Goal: Information Seeking & Learning: Check status

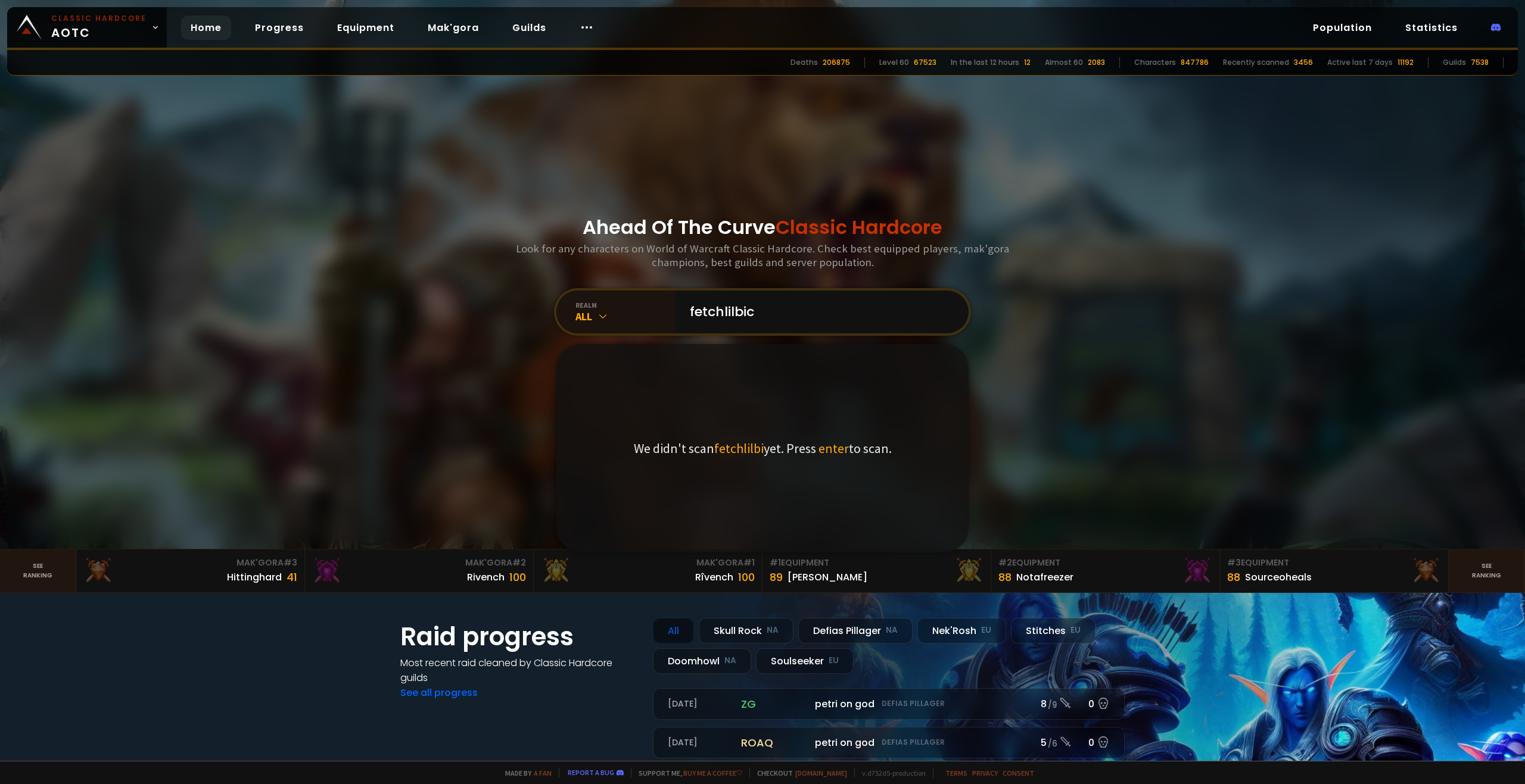
type input "fetchlilbich"
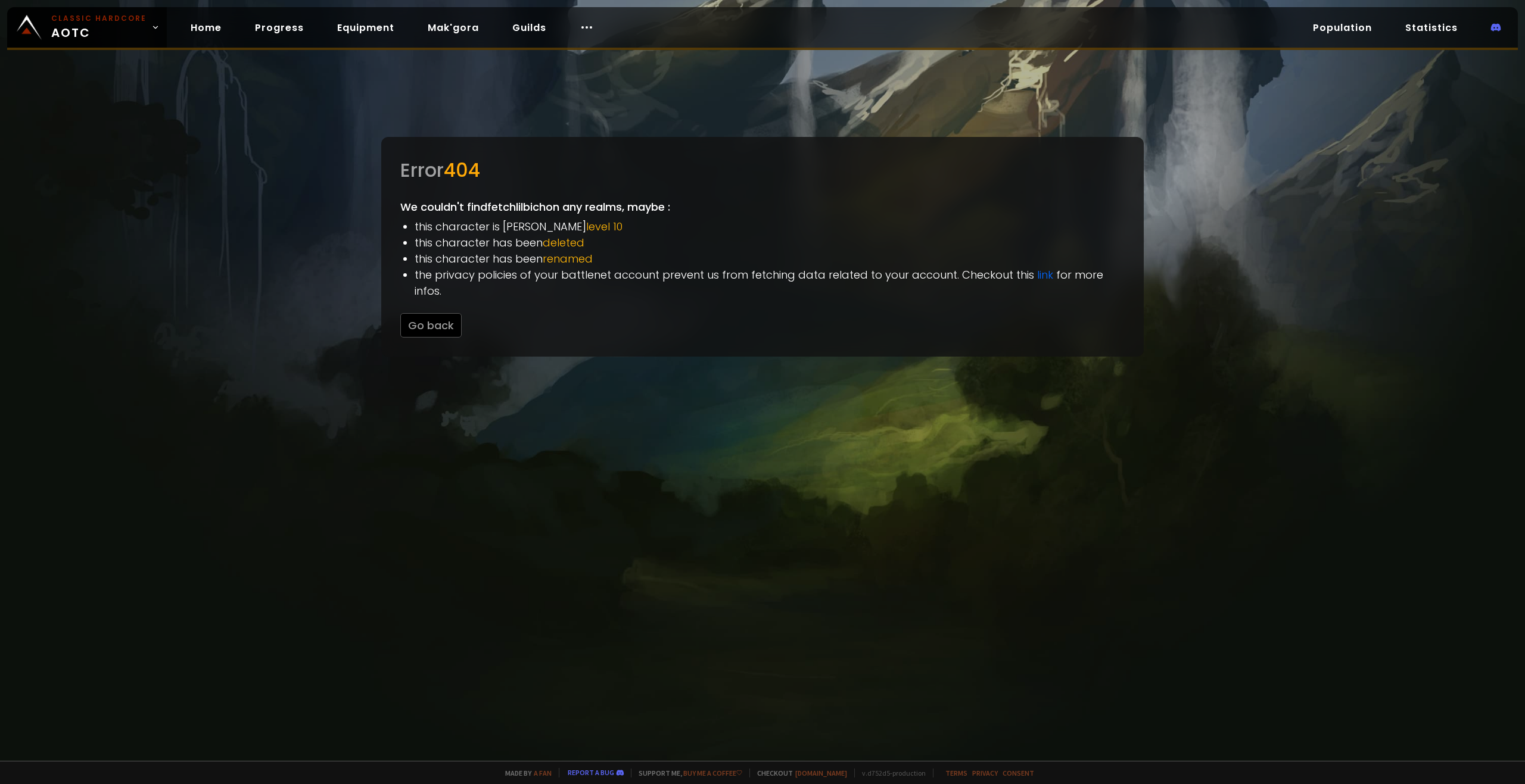
drag, startPoint x: 684, startPoint y: 207, endPoint x: 668, endPoint y: 206, distance: 16.0
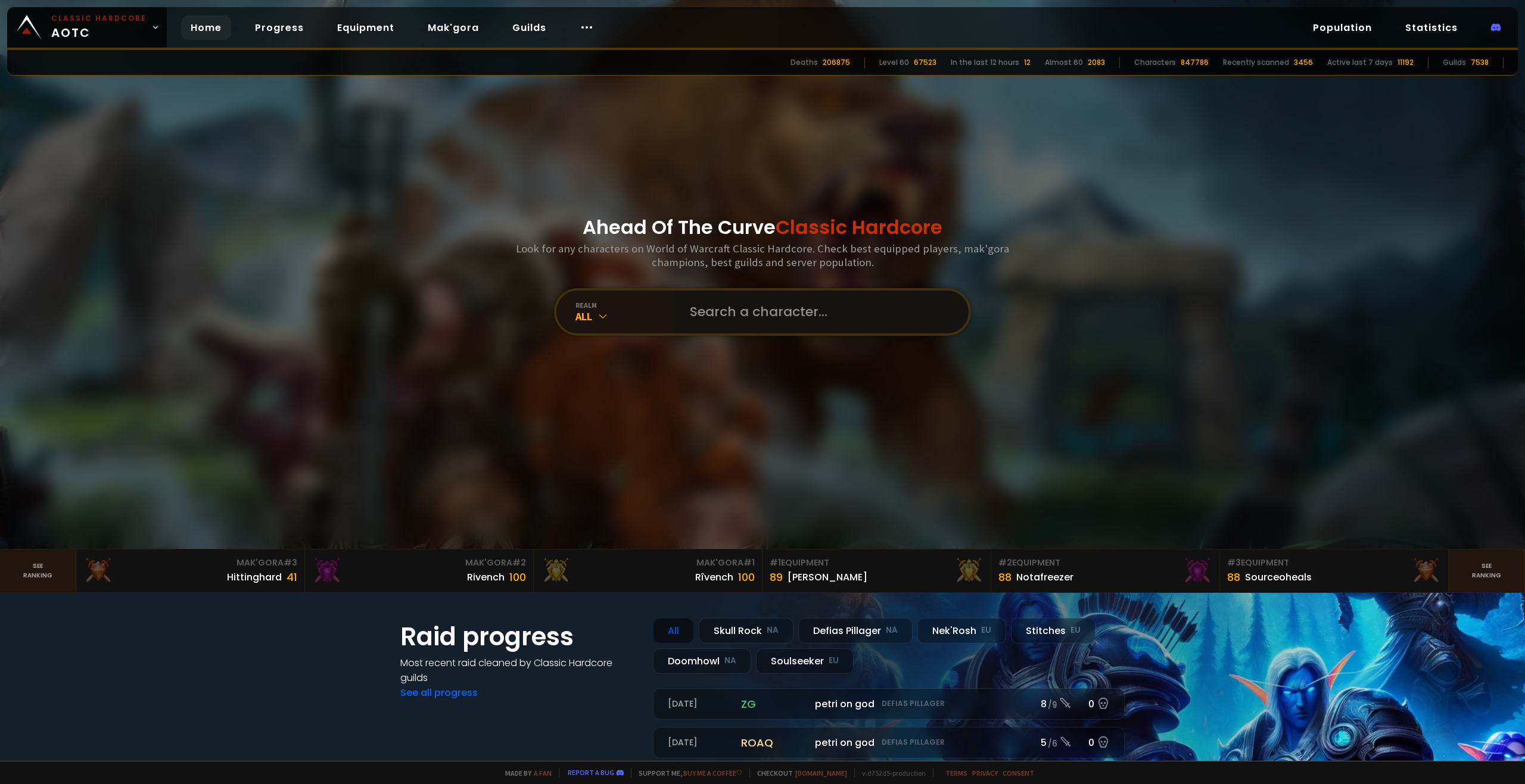
click at [787, 328] on input "text" at bounding box center [818, 312] width 271 height 43
type input "fetchlilbtc"
click at [721, 305] on input "text" at bounding box center [818, 312] width 271 height 43
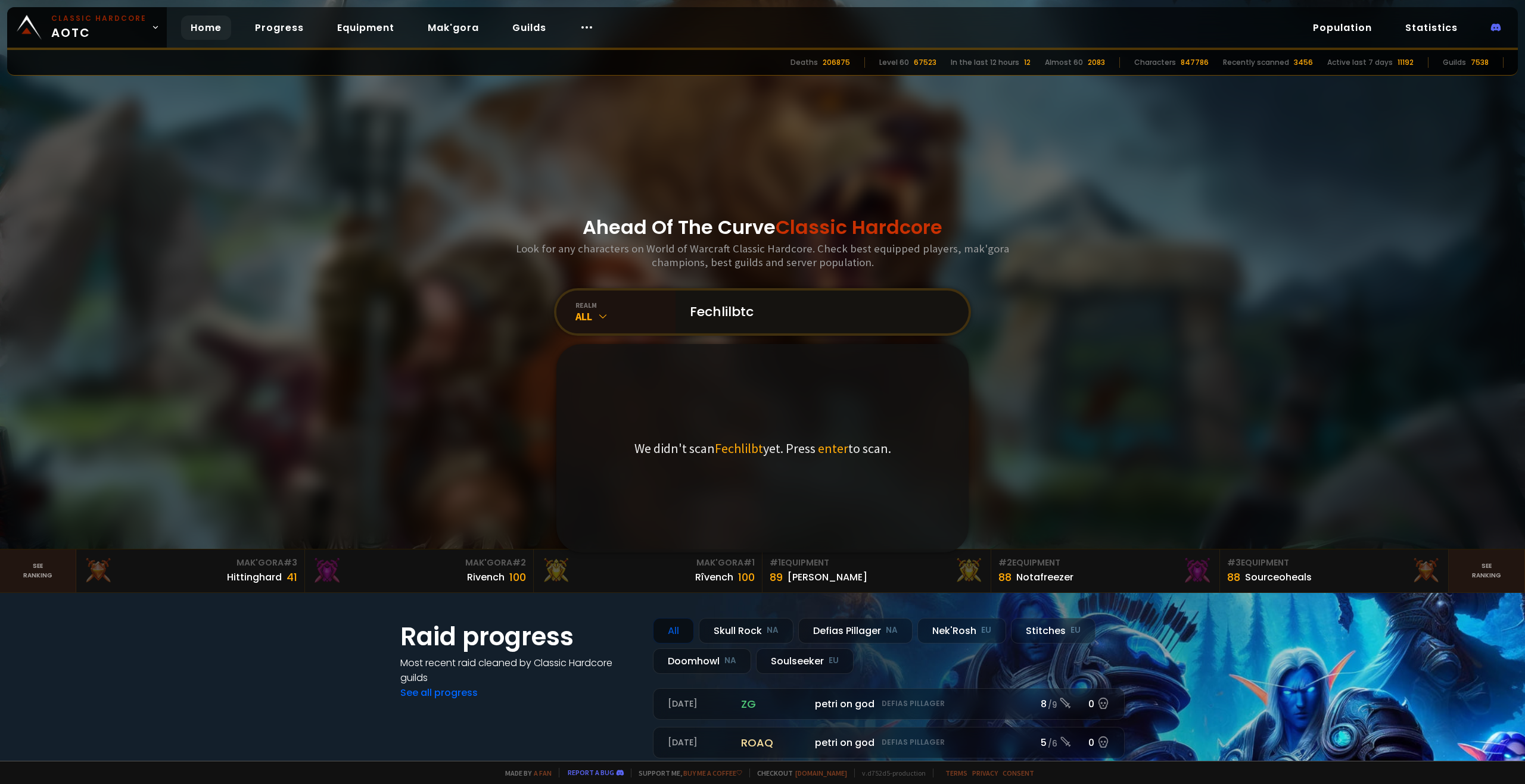
type input "Fechlilbtch"
